Goal: Transaction & Acquisition: Book appointment/travel/reservation

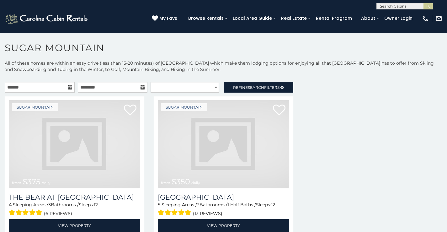
scroll to position [9, 0]
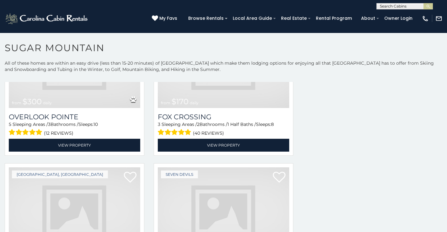
scroll to position [2032, 0]
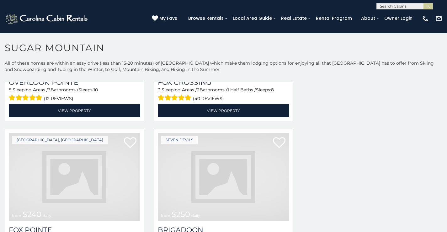
click at [98, 142] on img at bounding box center [75, 177] width 132 height 88
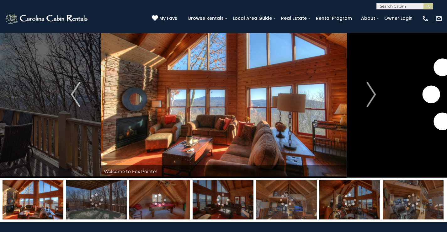
scroll to position [23, 0]
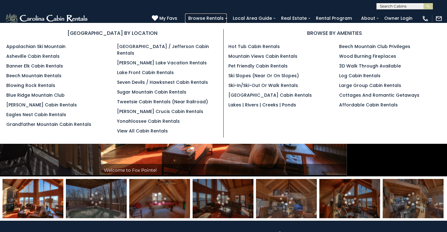
click at [227, 18] on link "Browse Rentals" at bounding box center [206, 18] width 42 height 10
